Goal: Task Accomplishment & Management: Use online tool/utility

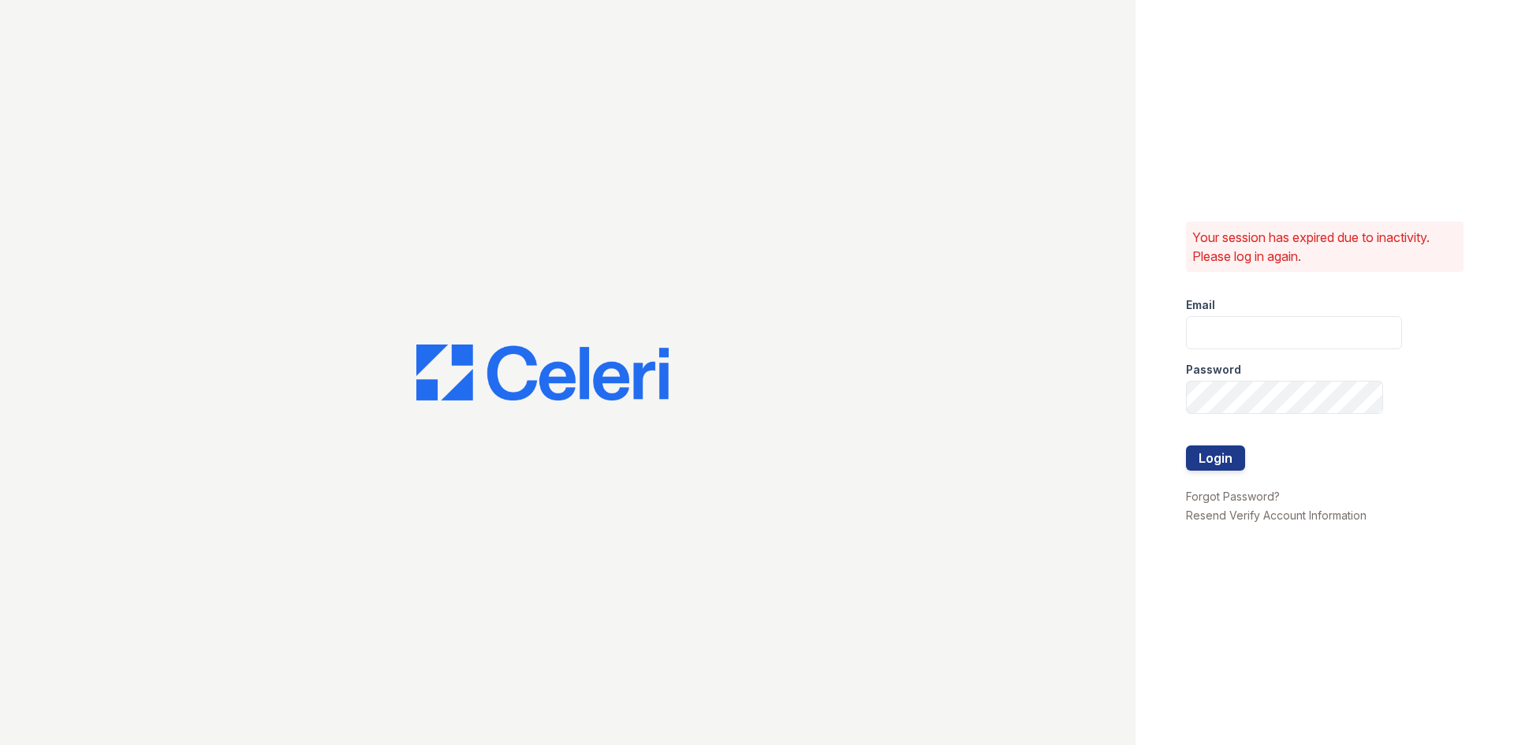
click at [107, 186] on div at bounding box center [567, 372] width 1135 height 745
click at [1228, 337] on input "email" at bounding box center [1294, 332] width 216 height 33
type input "arriveminnetonka@trinity-pm.com"
click at [1186, 445] on button "Login" at bounding box center [1215, 457] width 59 height 25
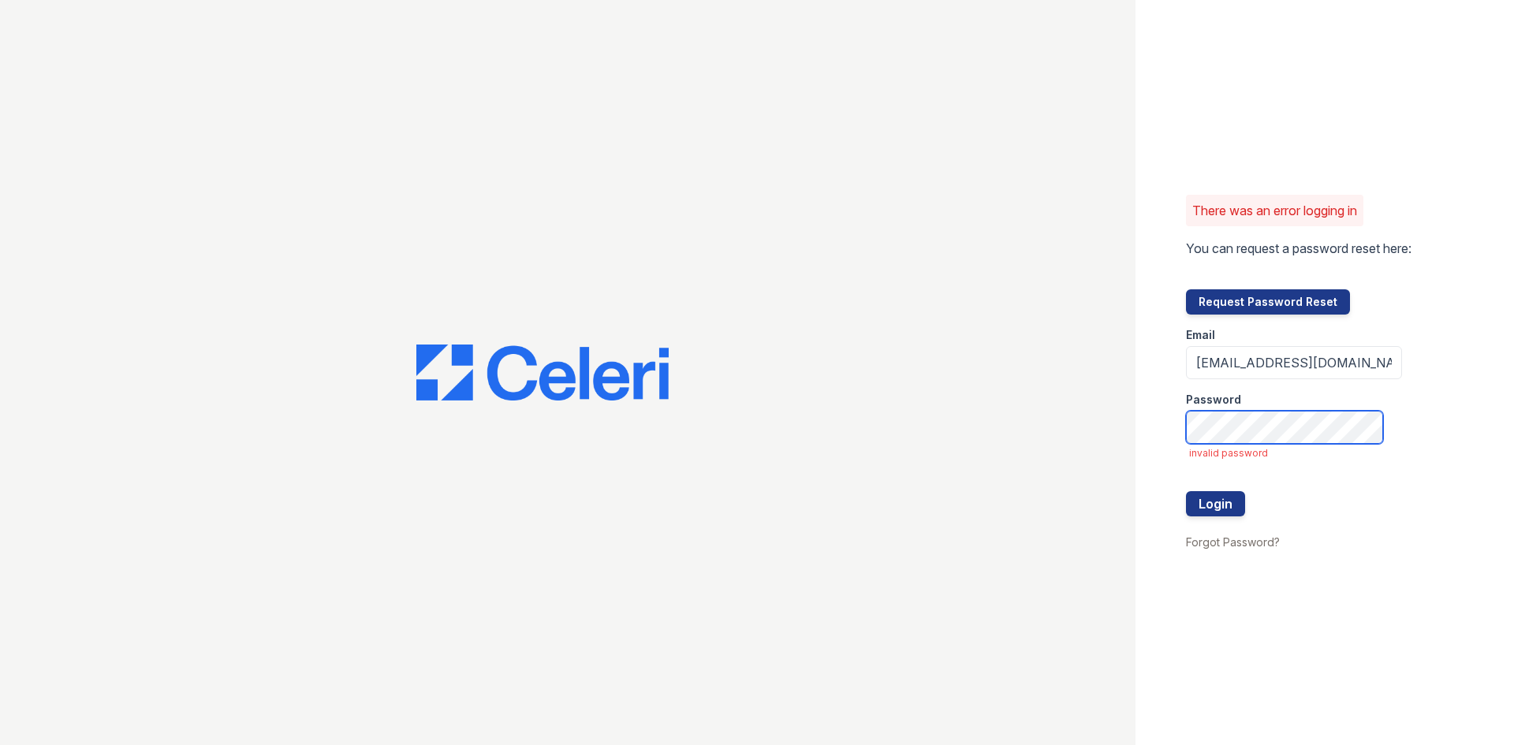
click at [1186, 491] on button "Login" at bounding box center [1215, 503] width 59 height 25
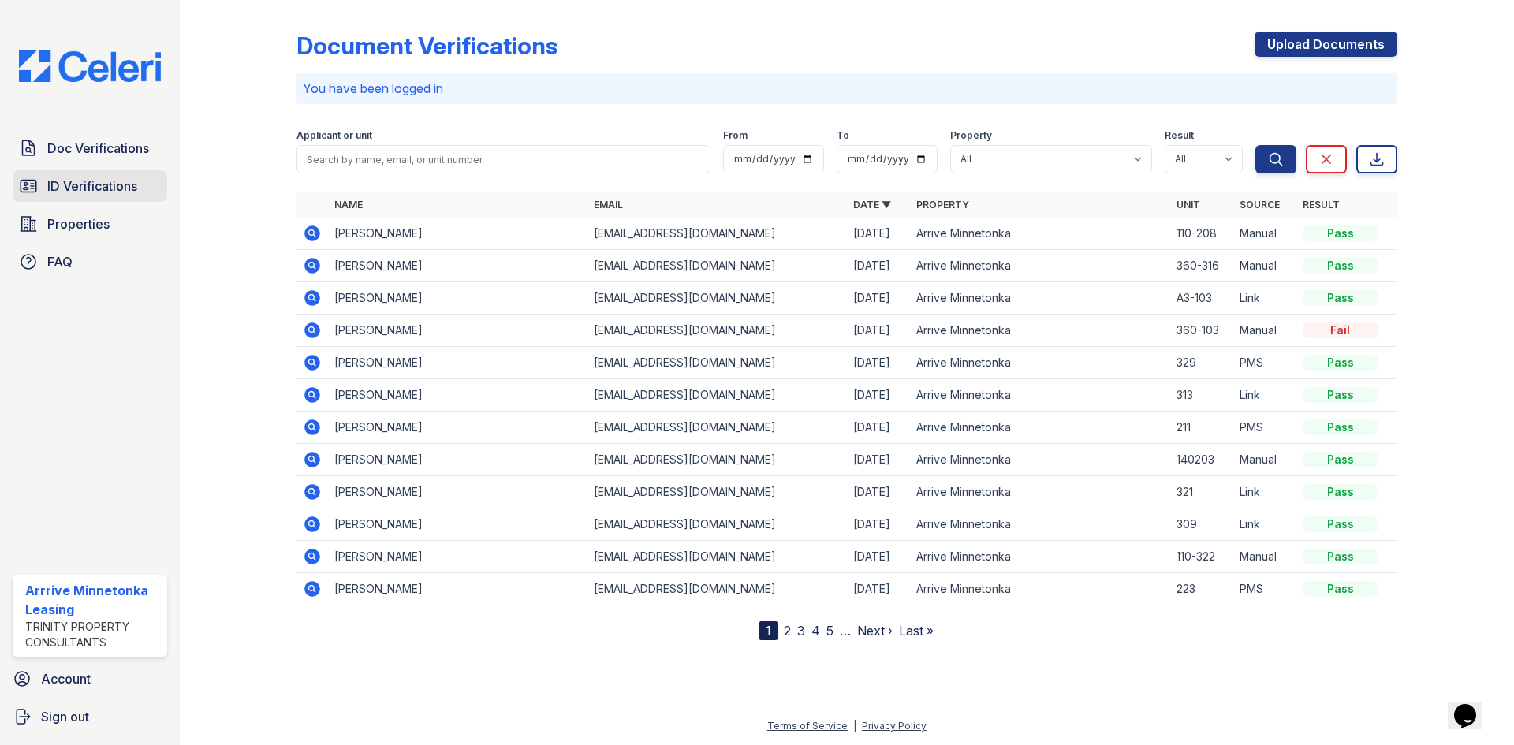
click at [136, 191] on span "ID Verifications" at bounding box center [92, 186] width 90 height 19
